Goal: Task Accomplishment & Management: Check status

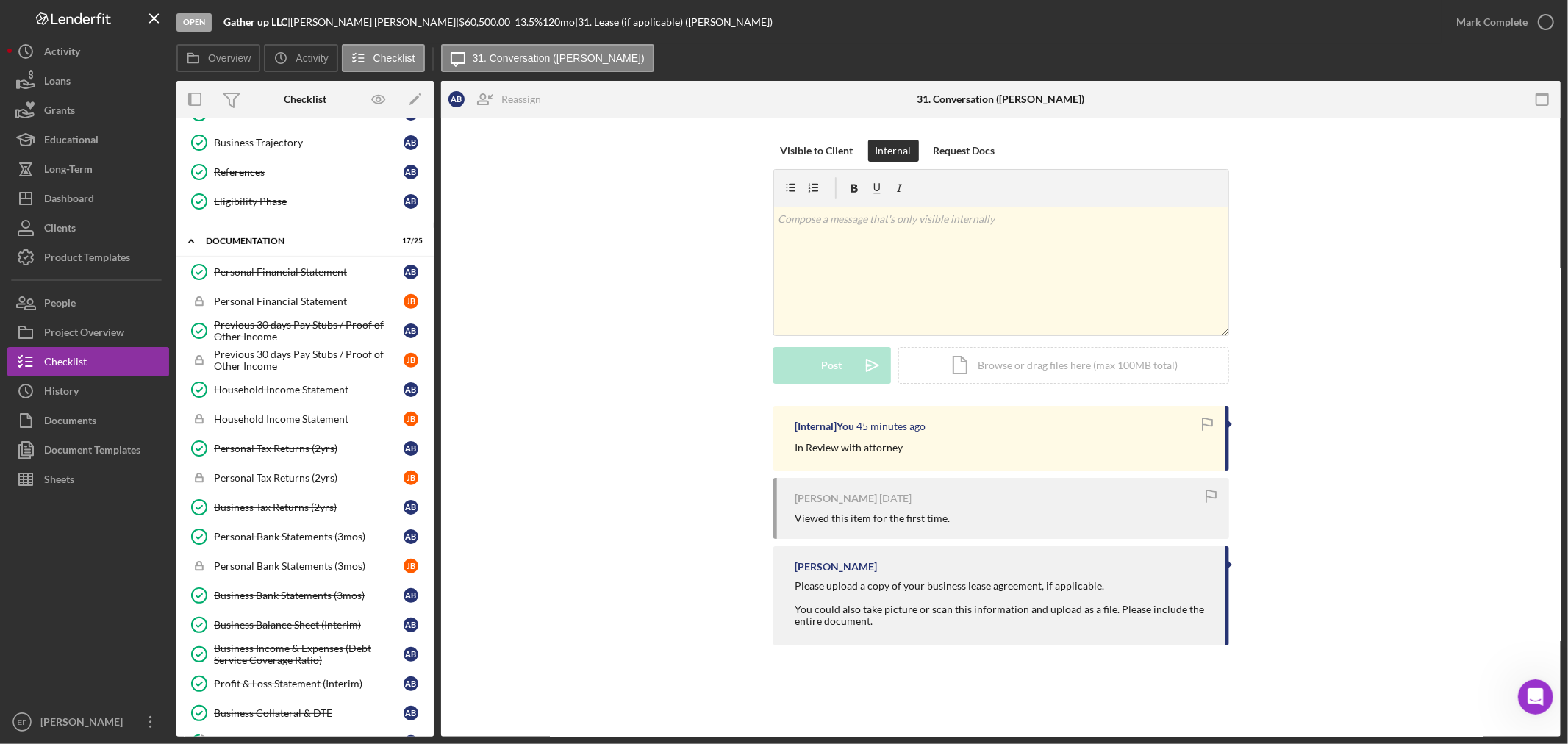
scroll to position [2, 0]
click at [73, 193] on div "Dashboard" at bounding box center [68, 201] width 50 height 33
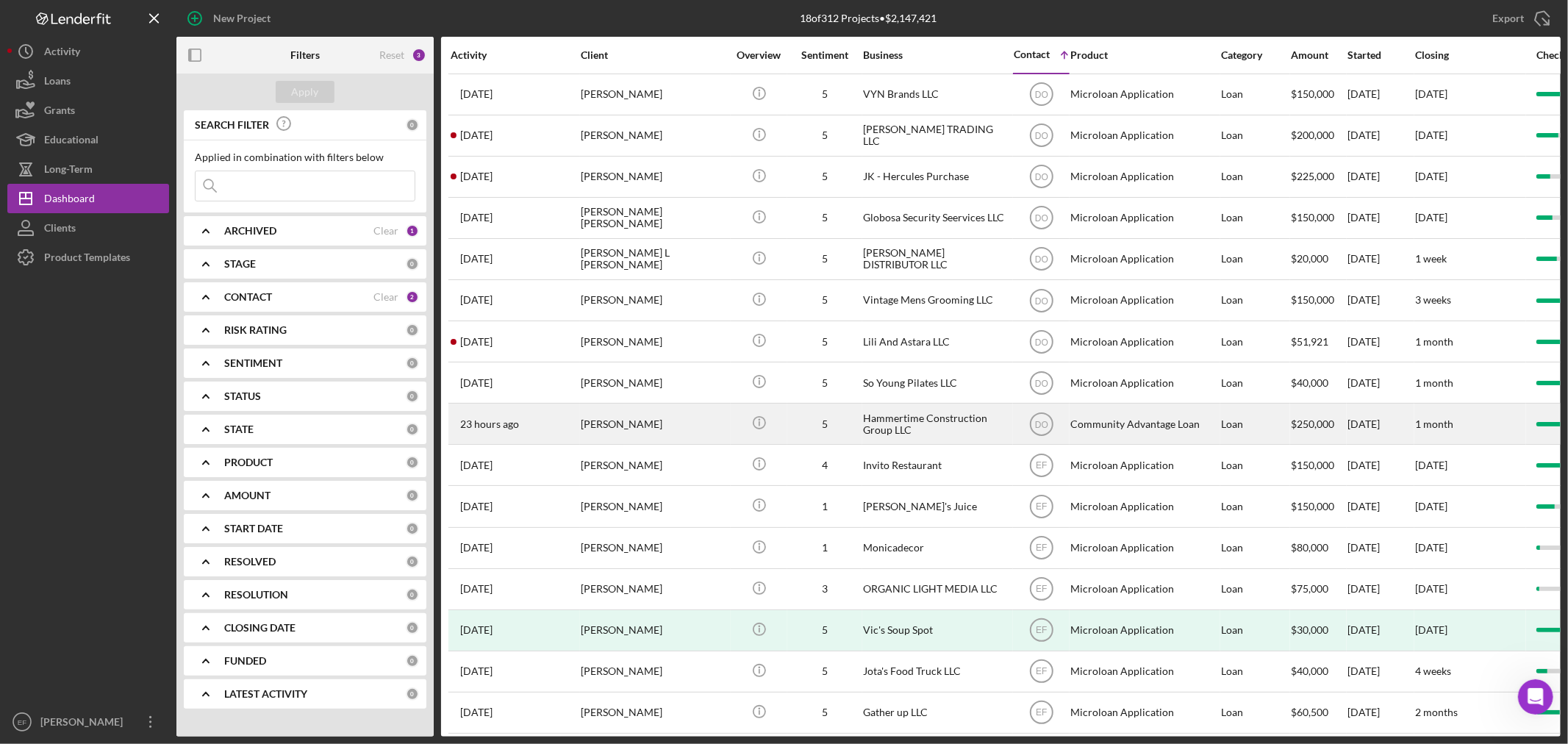
click at [905, 414] on div "Hammertime Construction Group LLC" at bounding box center [936, 424] width 147 height 39
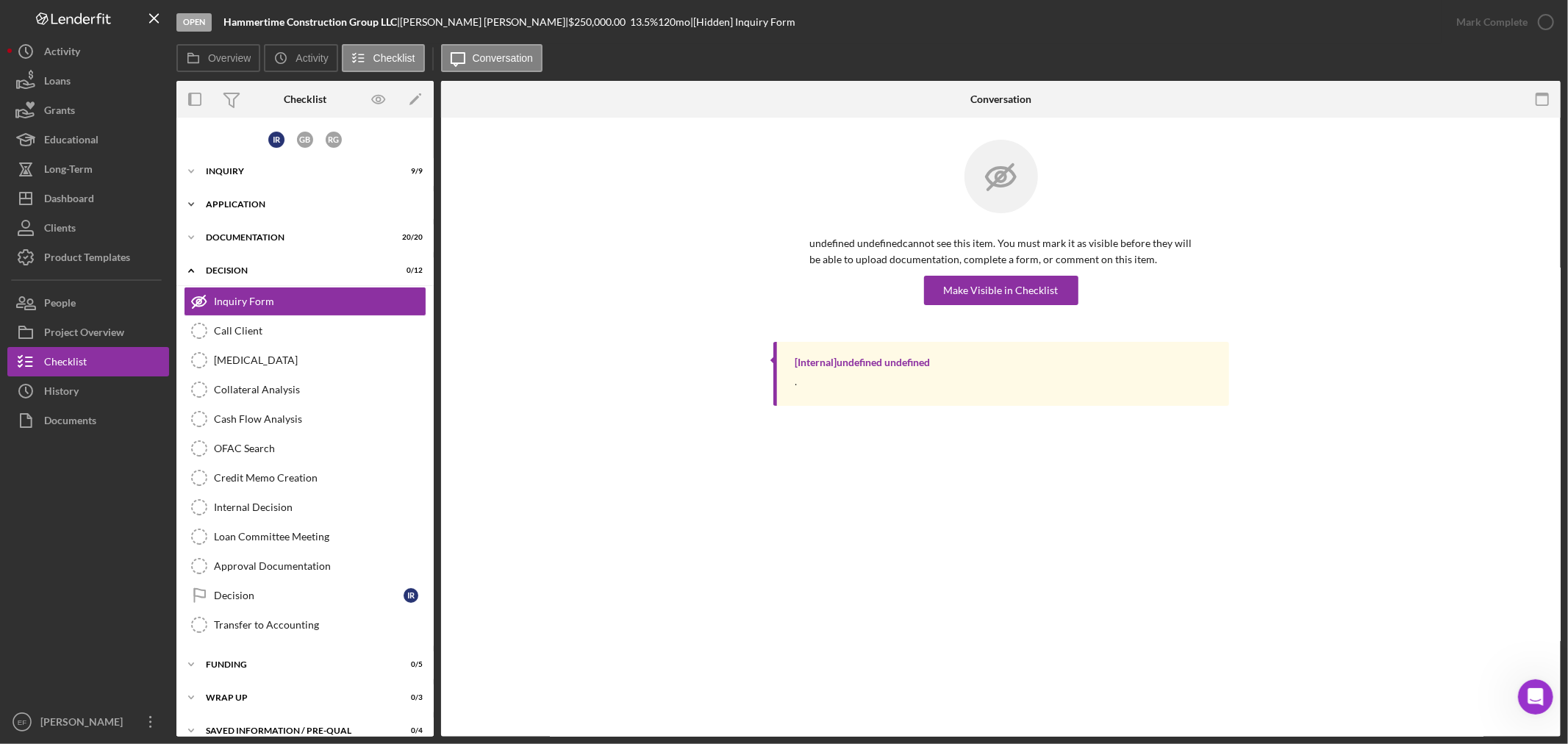
click at [218, 200] on div "Application" at bounding box center [310, 204] width 210 height 9
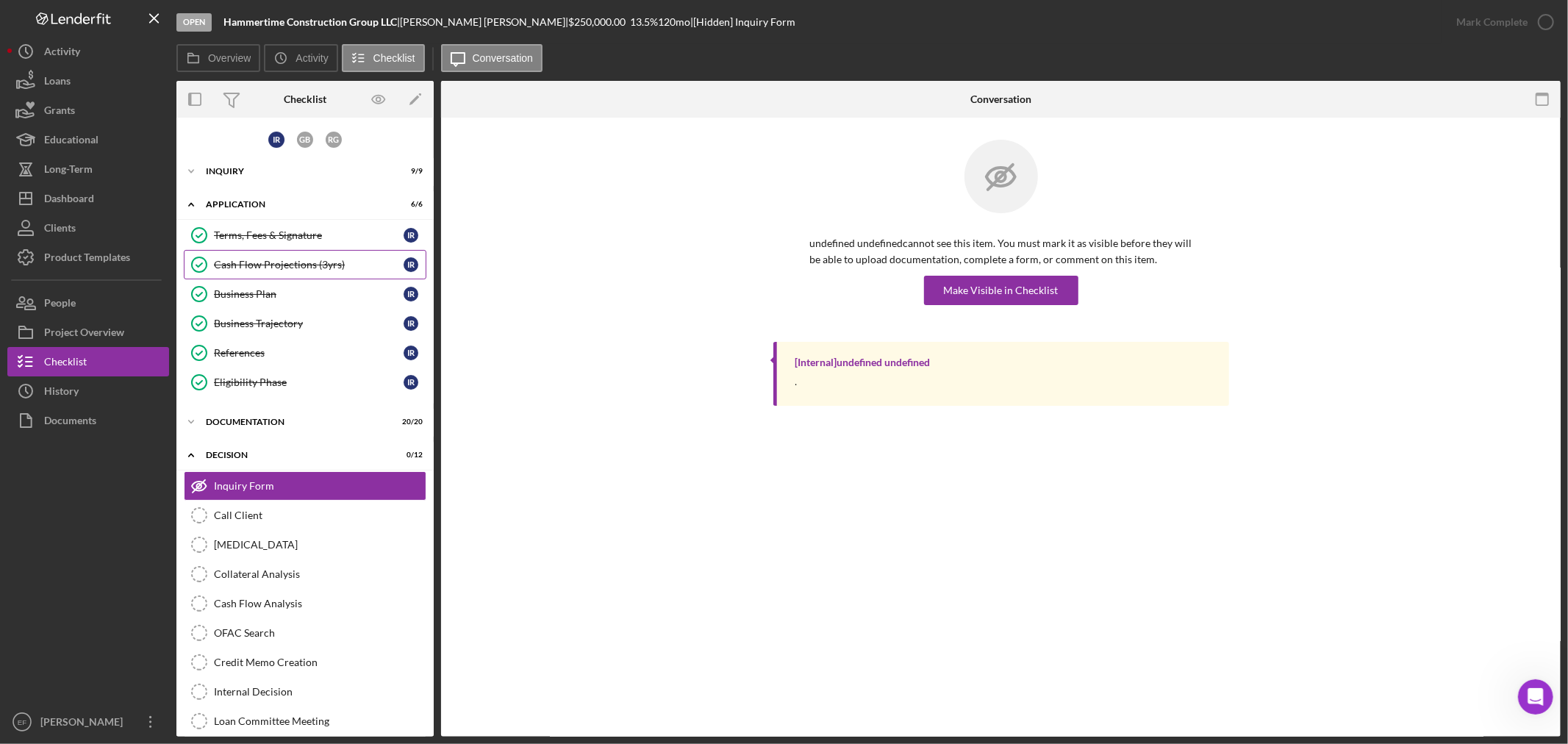
click at [226, 261] on div "Cash Flow Projections (3yrs)" at bounding box center [308, 264] width 190 height 12
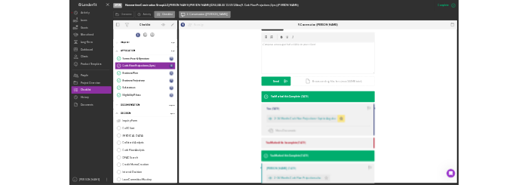
scroll to position [251, 0]
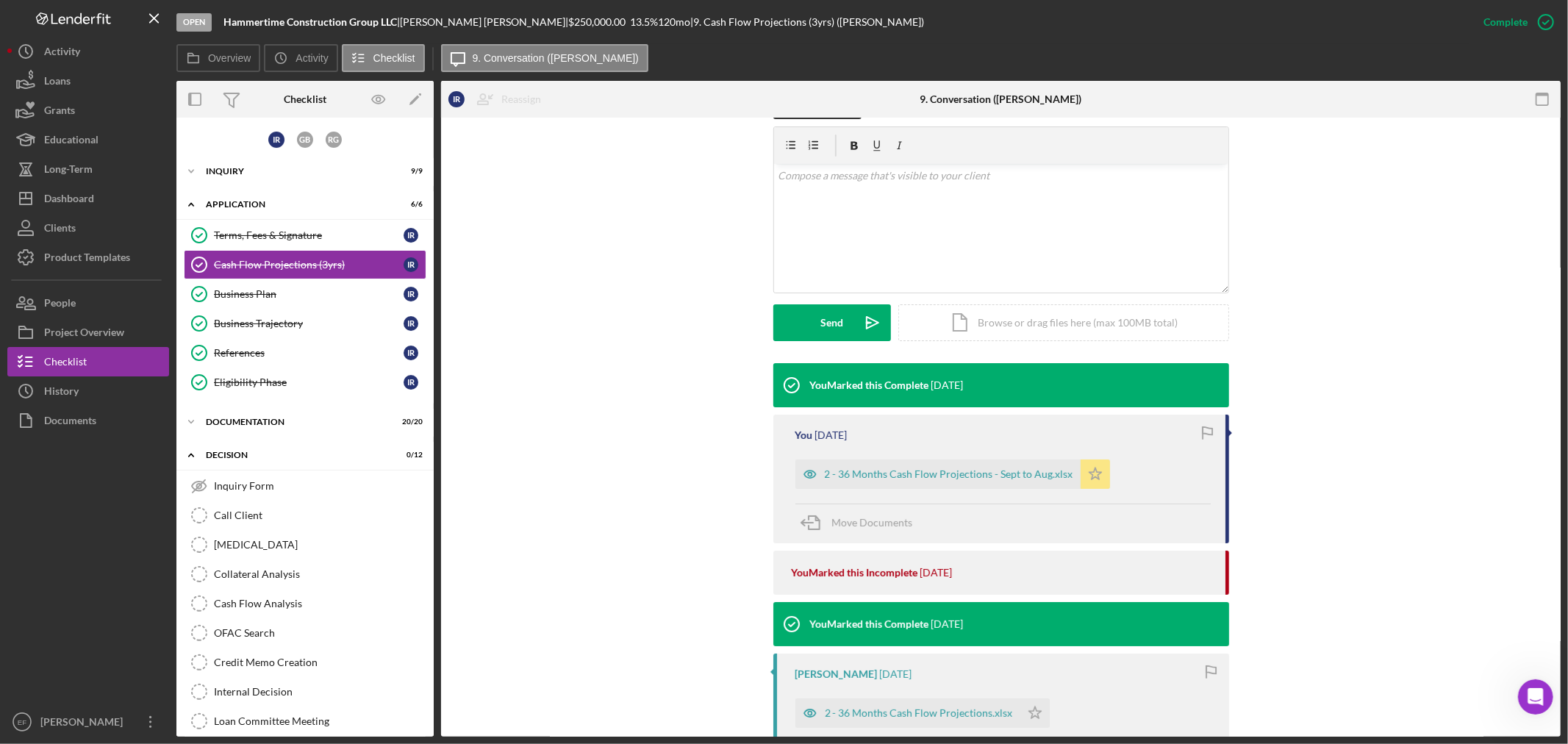
click at [859, 471] on div "2 - 36 Months Cash Flow Projections - Sept to Aug.xlsx" at bounding box center [948, 474] width 249 height 12
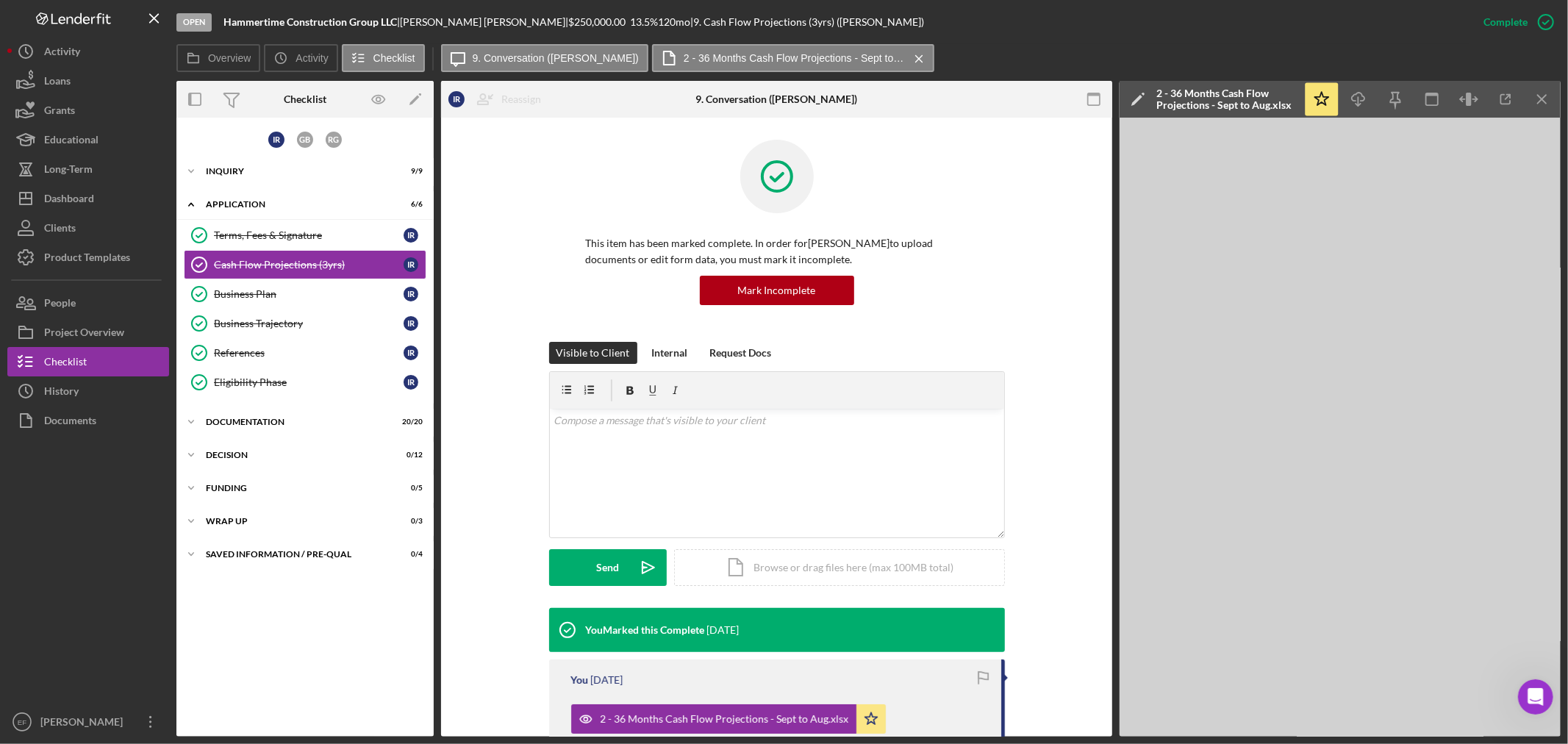
scroll to position [555, 0]
